Goal: Check status: Check status

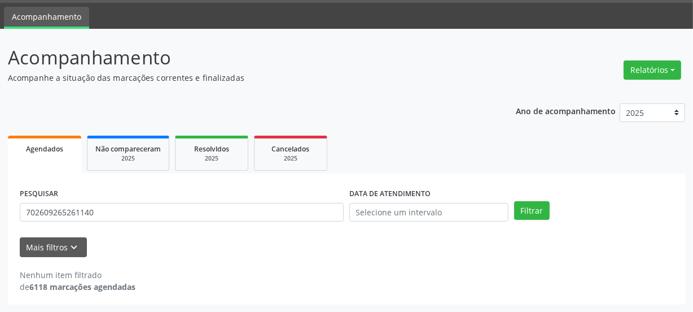
scroll to position [33, 0]
click at [0, 226] on div "Acompanhamento Acompanhe a situação das marcações correntes e finalizadas Relat…" at bounding box center [346, 170] width 693 height 283
type input "70800326308070"
click at [529, 213] on button "Filtrar" at bounding box center [532, 210] width 36 height 19
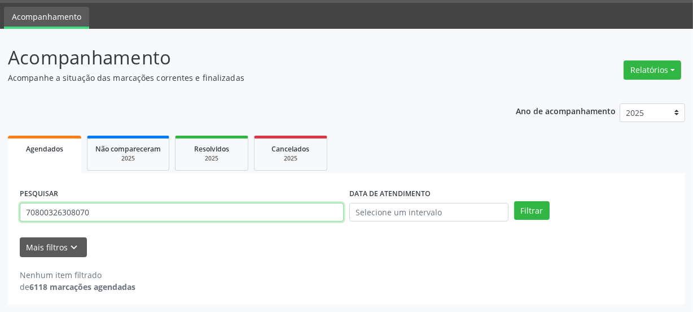
drag, startPoint x: 102, startPoint y: 211, endPoint x: 0, endPoint y: 231, distance: 103.7
click at [0, 231] on div "Acompanhamento Acompanhe a situação das marcações correntes e finalizadas Relat…" at bounding box center [346, 170] width 693 height 283
type input "708500326308070"
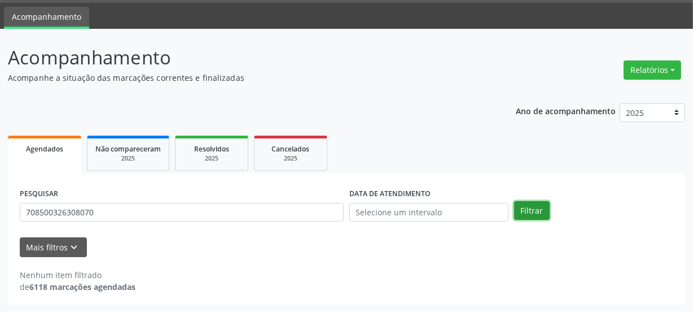
click at [517, 209] on button "Filtrar" at bounding box center [532, 210] width 36 height 19
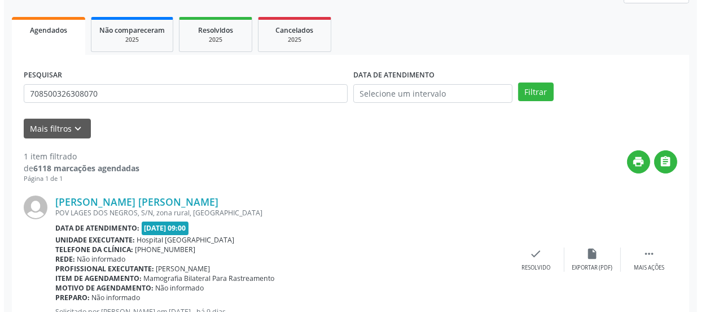
scroll to position [195, 0]
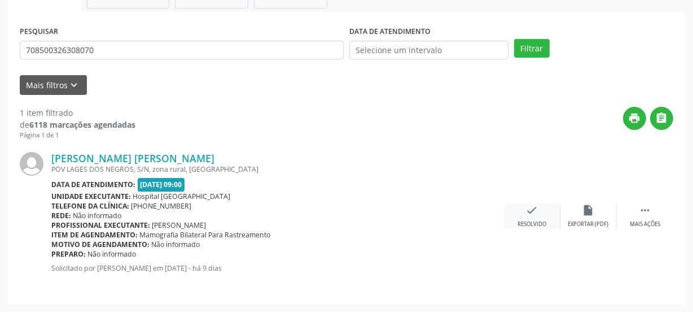
click at [529, 209] on icon "check" at bounding box center [532, 210] width 12 height 12
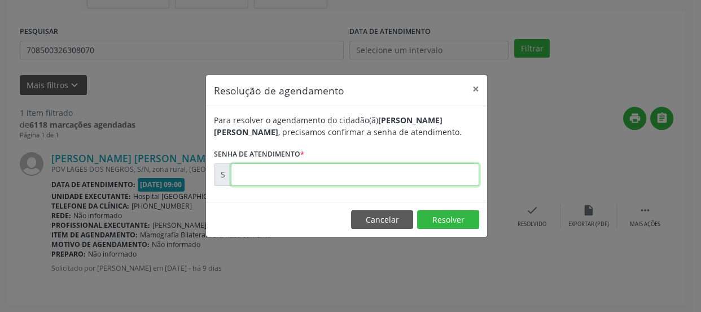
click at [291, 168] on input "text" at bounding box center [355, 174] width 248 height 23
type input "00179668"
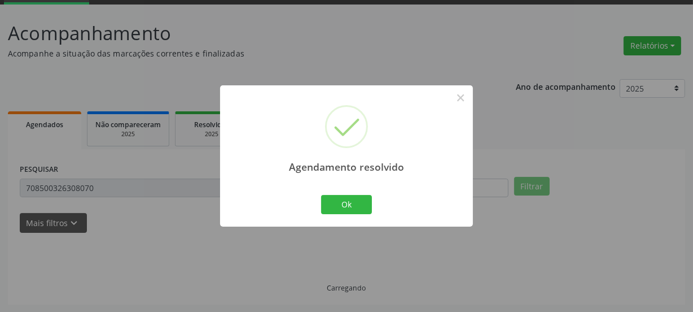
scroll to position [33, 0]
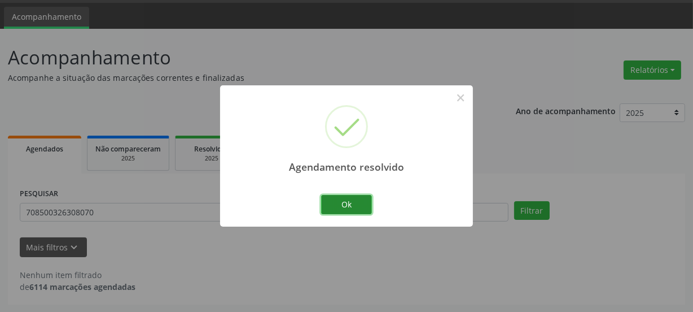
click at [335, 202] on button "Ok" at bounding box center [346, 204] width 51 height 19
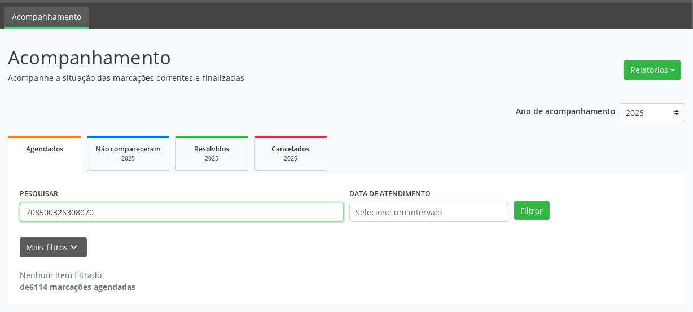
drag, startPoint x: 112, startPoint y: 217, endPoint x: 0, endPoint y: 300, distance: 139.3
click at [0, 253] on div "Acompanhamento Acompanhe a situação das marcações correntes e finalizadas Relat…" at bounding box center [346, 170] width 693 height 283
type input "706204019397866"
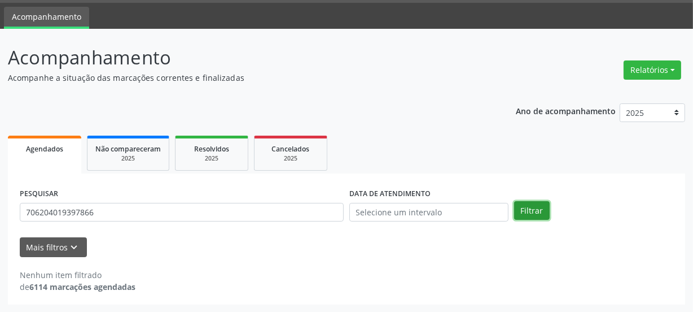
click at [536, 212] on button "Filtrar" at bounding box center [532, 210] width 36 height 19
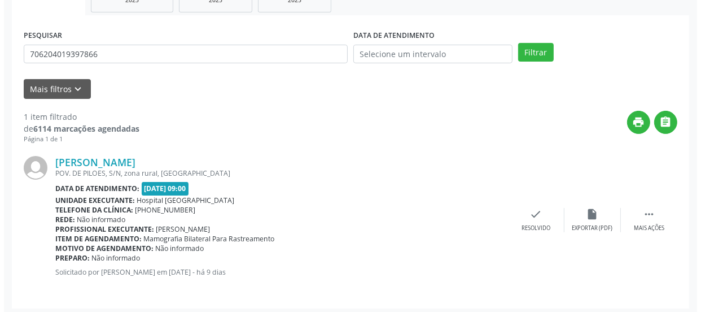
scroll to position [195, 0]
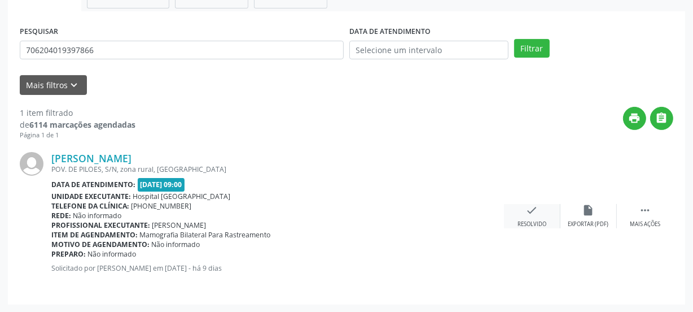
click at [536, 221] on div "Resolvido" at bounding box center [532, 224] width 29 height 8
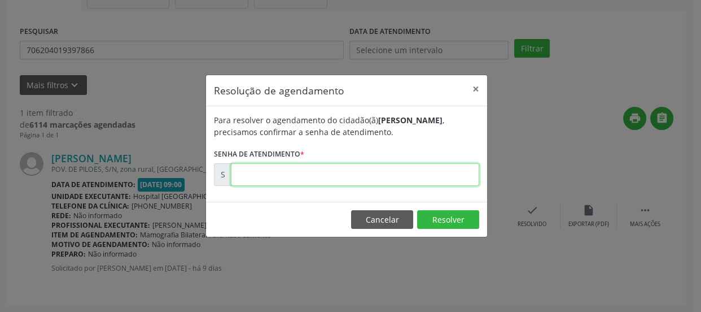
click at [278, 175] on input "text" at bounding box center [355, 174] width 248 height 23
type input "00179709"
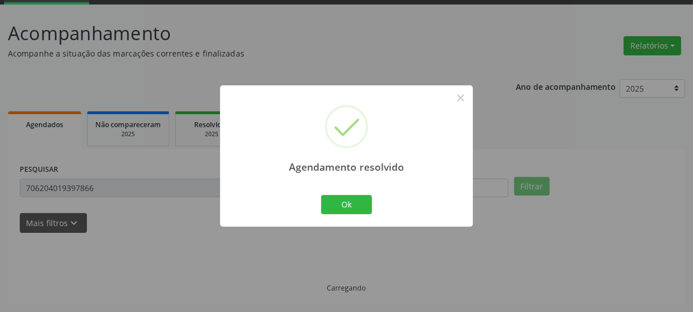
scroll to position [33, 0]
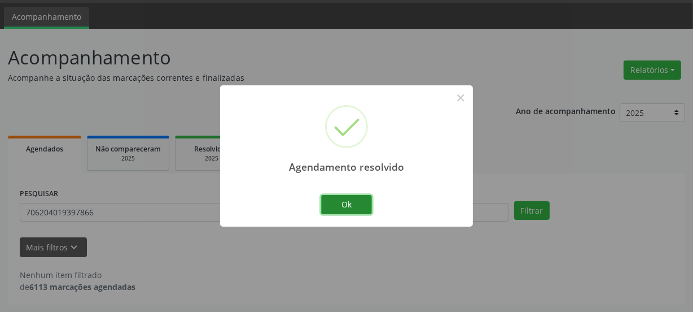
click at [328, 207] on button "Ok" at bounding box center [346, 204] width 51 height 19
